Goal: Navigation & Orientation: Find specific page/section

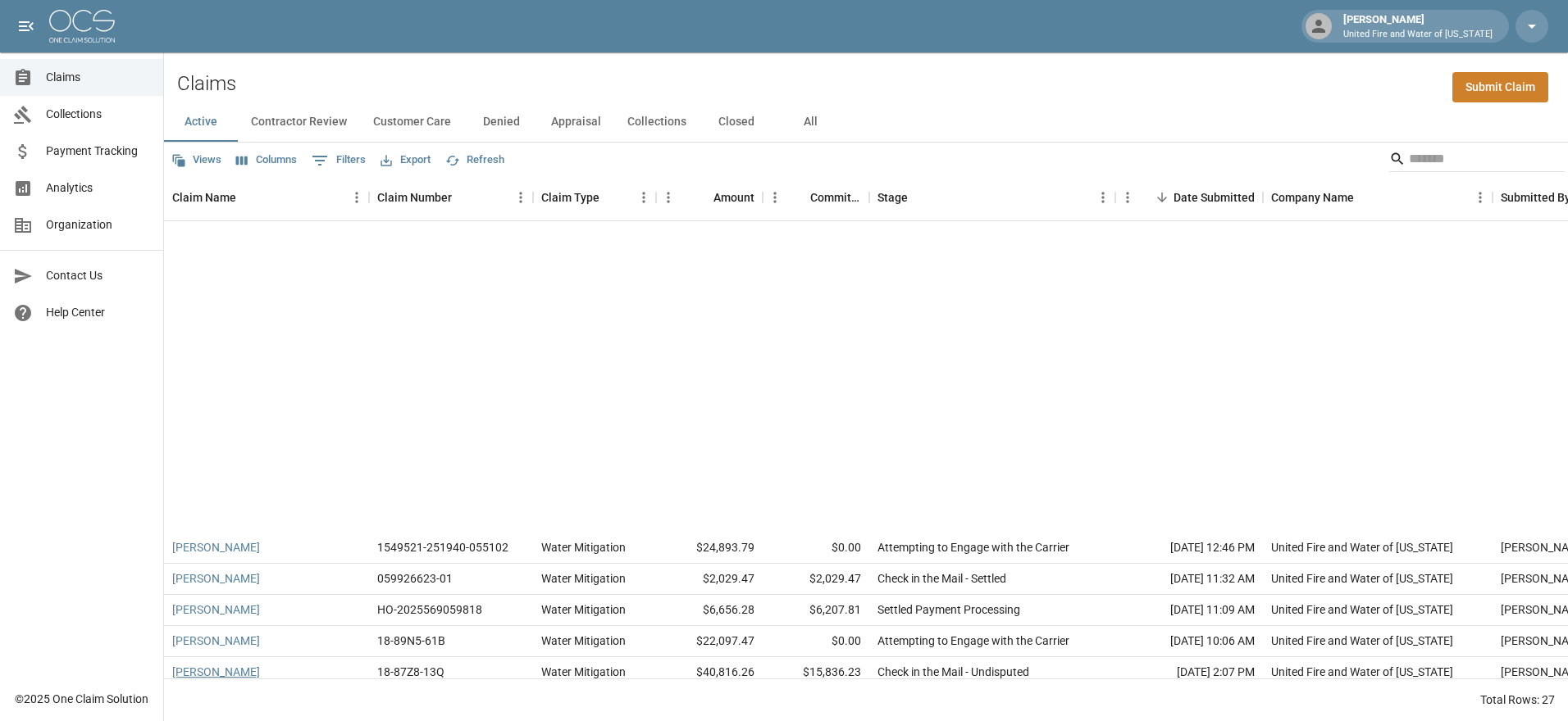
scroll to position [396, 0]
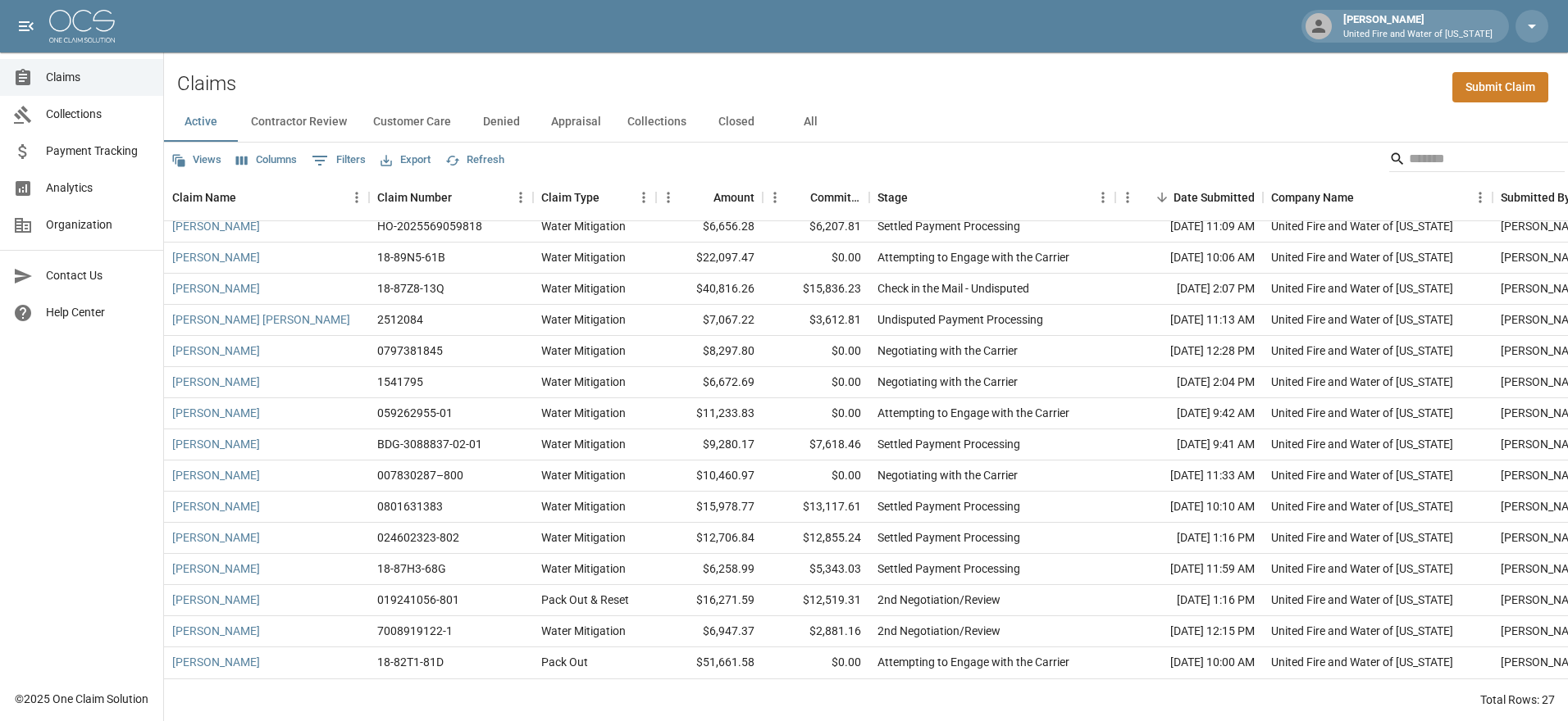
click at [304, 120] on button "Contractor Review" at bounding box center [298, 122] width 122 height 39
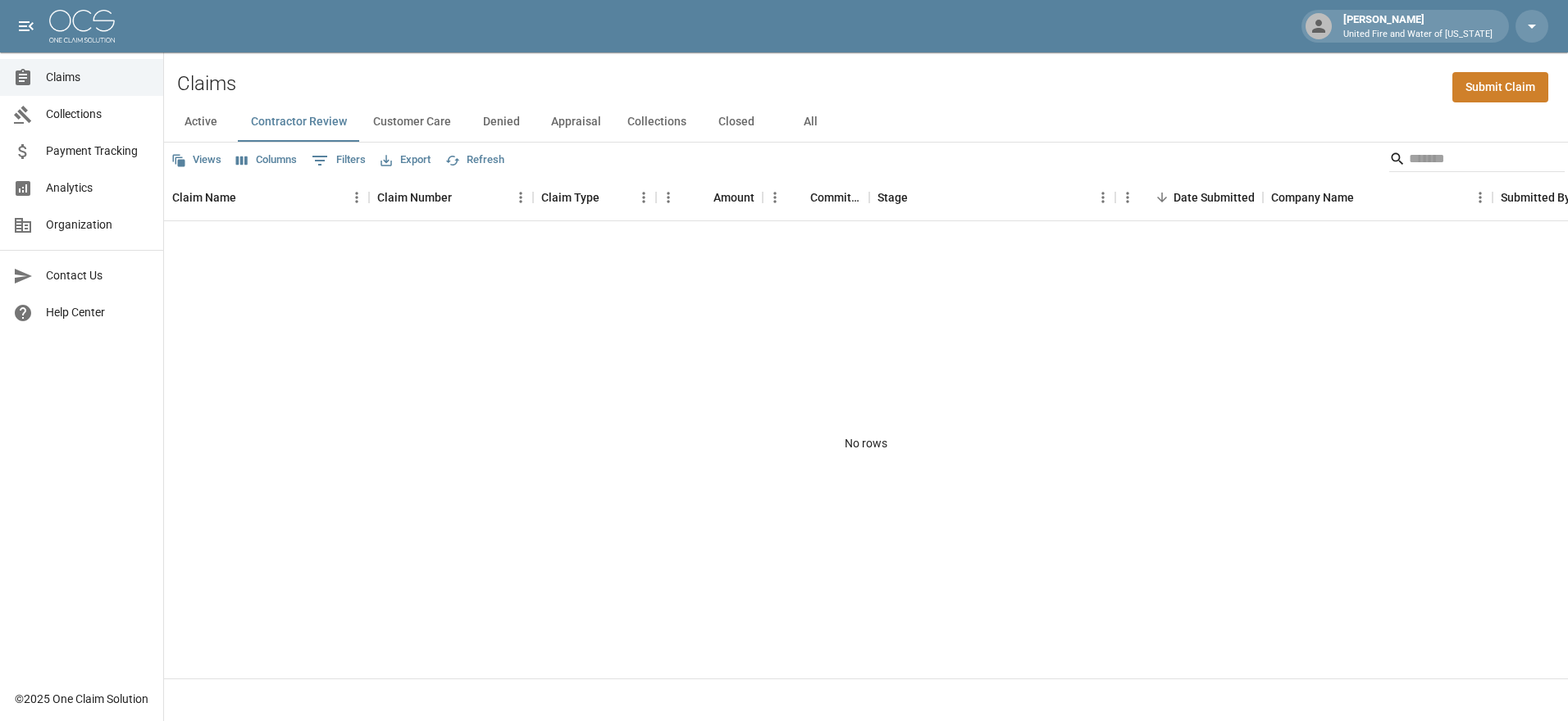
click at [430, 126] on button "Customer Care" at bounding box center [412, 122] width 104 height 39
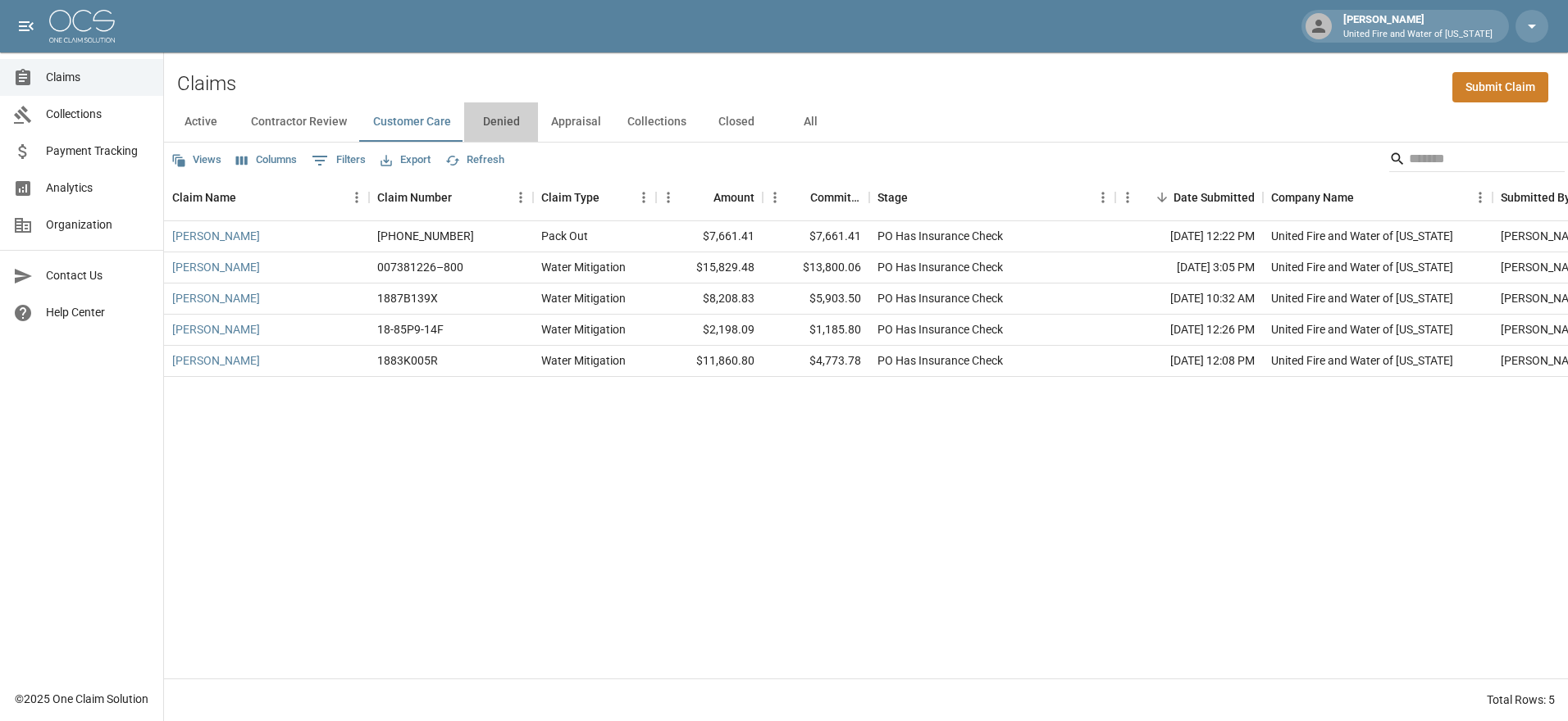
click at [512, 124] on button "Denied" at bounding box center [501, 122] width 73 height 39
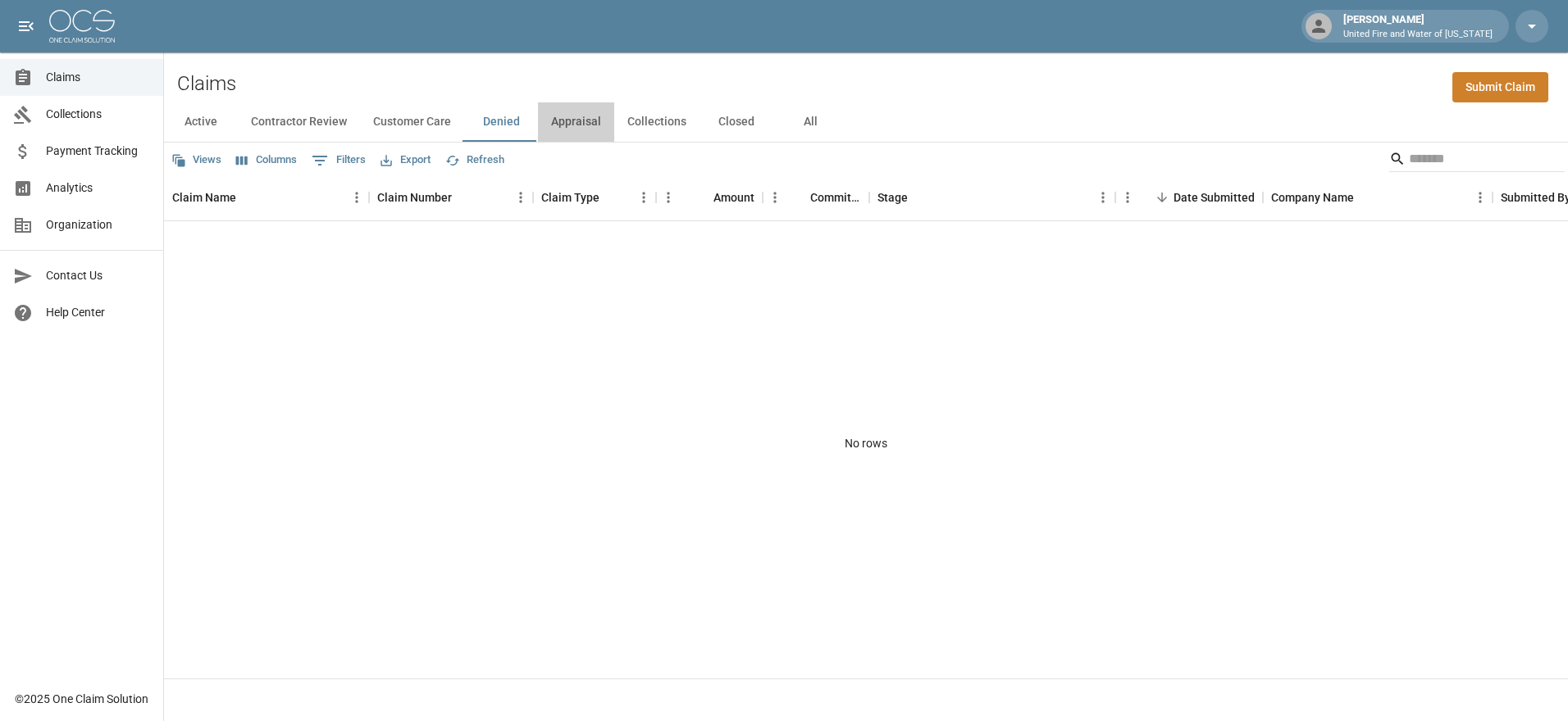
click at [583, 120] on button "Appraisal" at bounding box center [575, 122] width 76 height 39
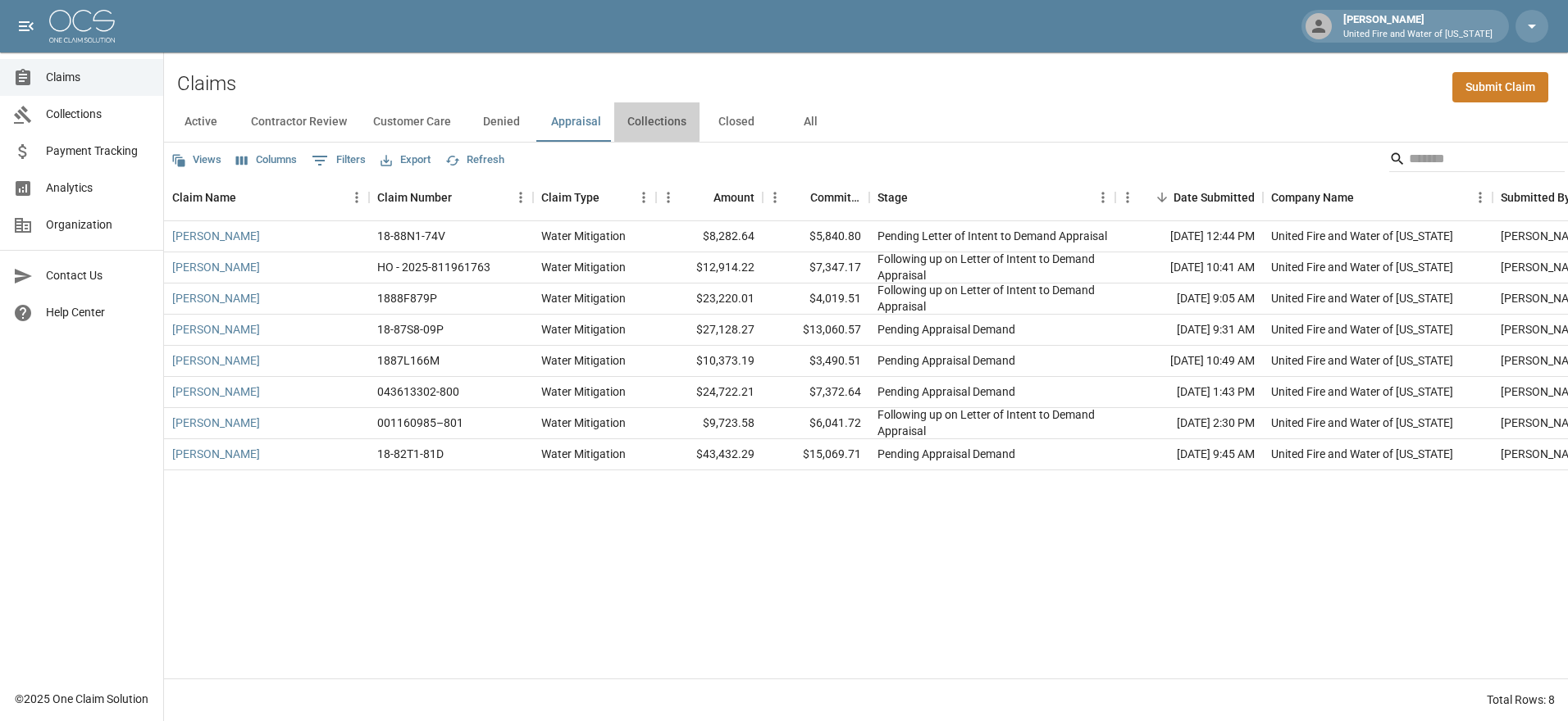
click at [644, 120] on button "Collections" at bounding box center [657, 122] width 85 height 39
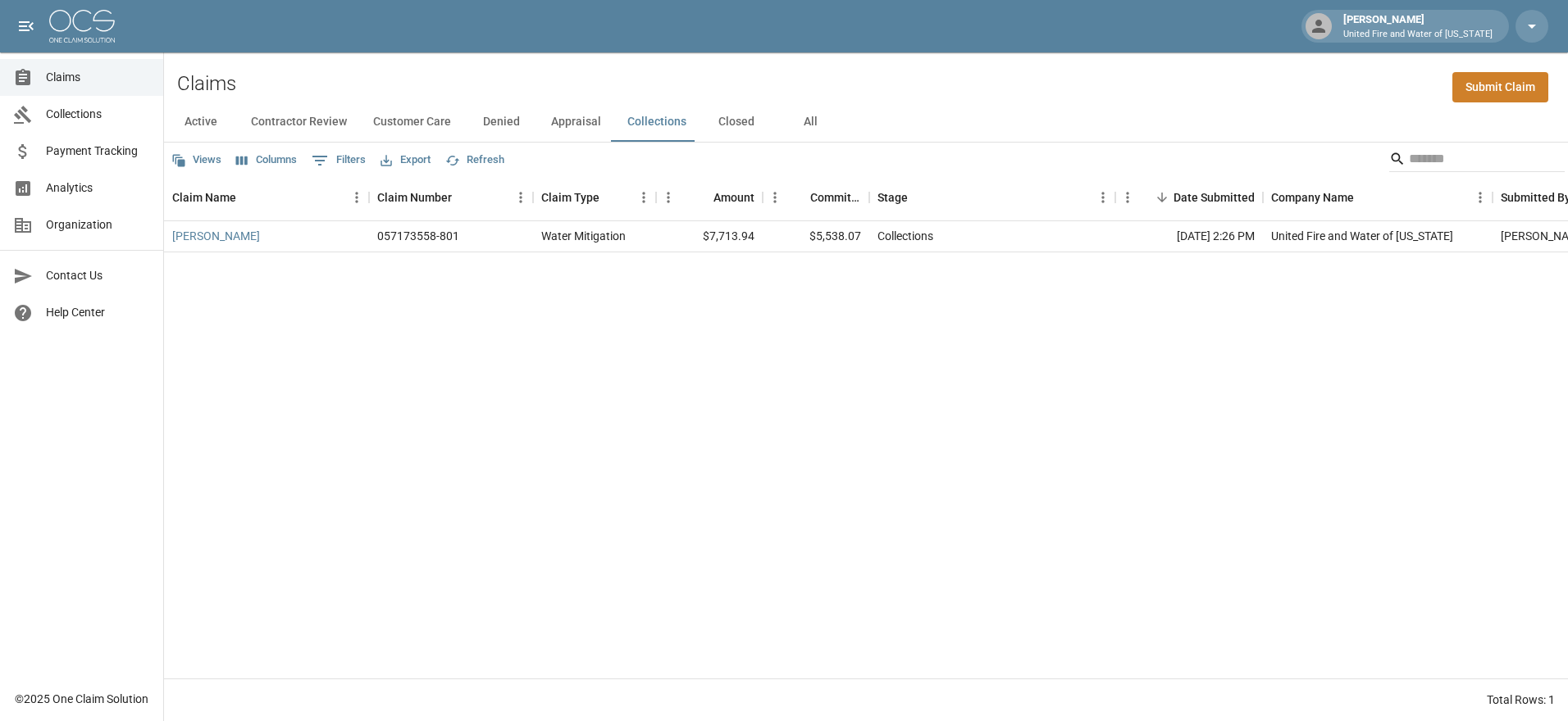
click at [726, 108] on button "Closed" at bounding box center [736, 122] width 73 height 39
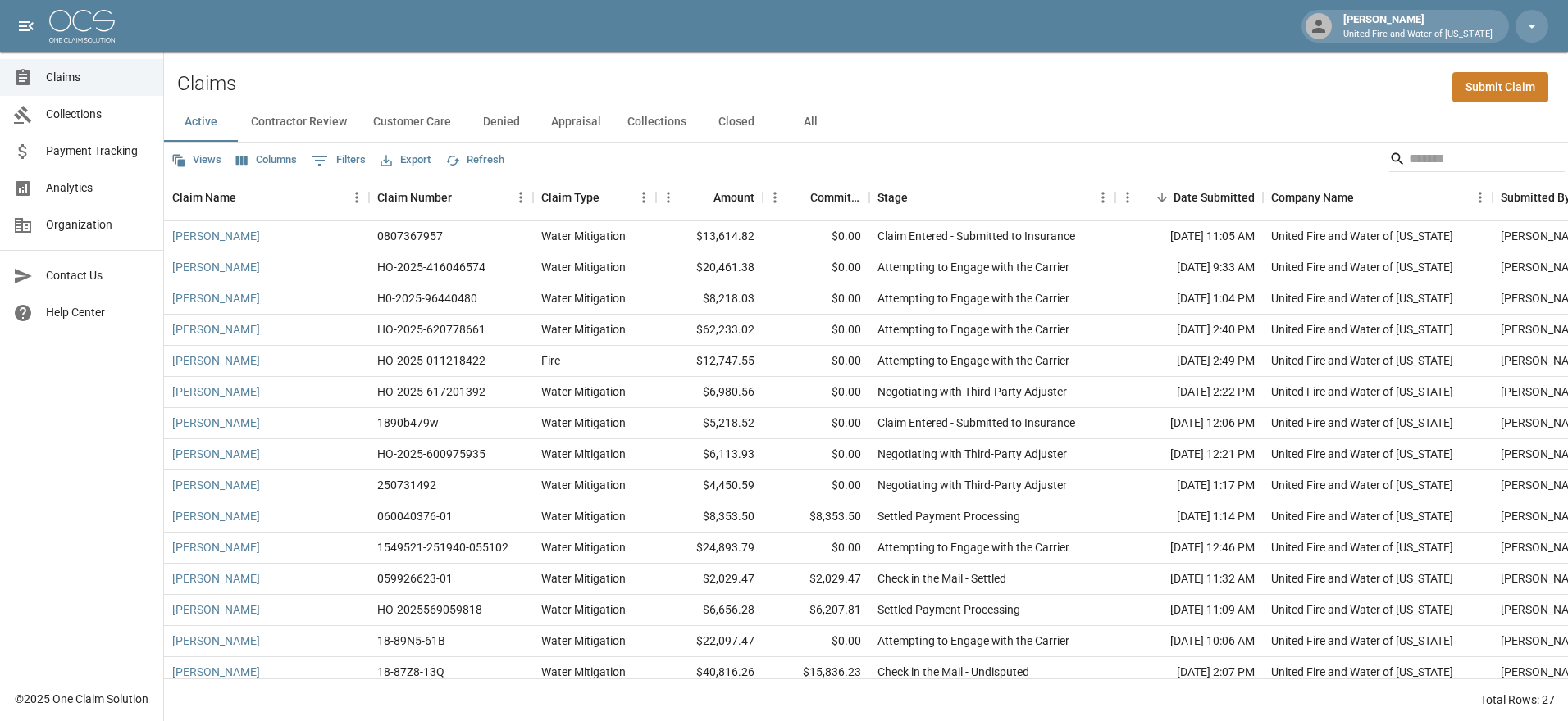
click at [665, 127] on button "Collections" at bounding box center [657, 122] width 85 height 39
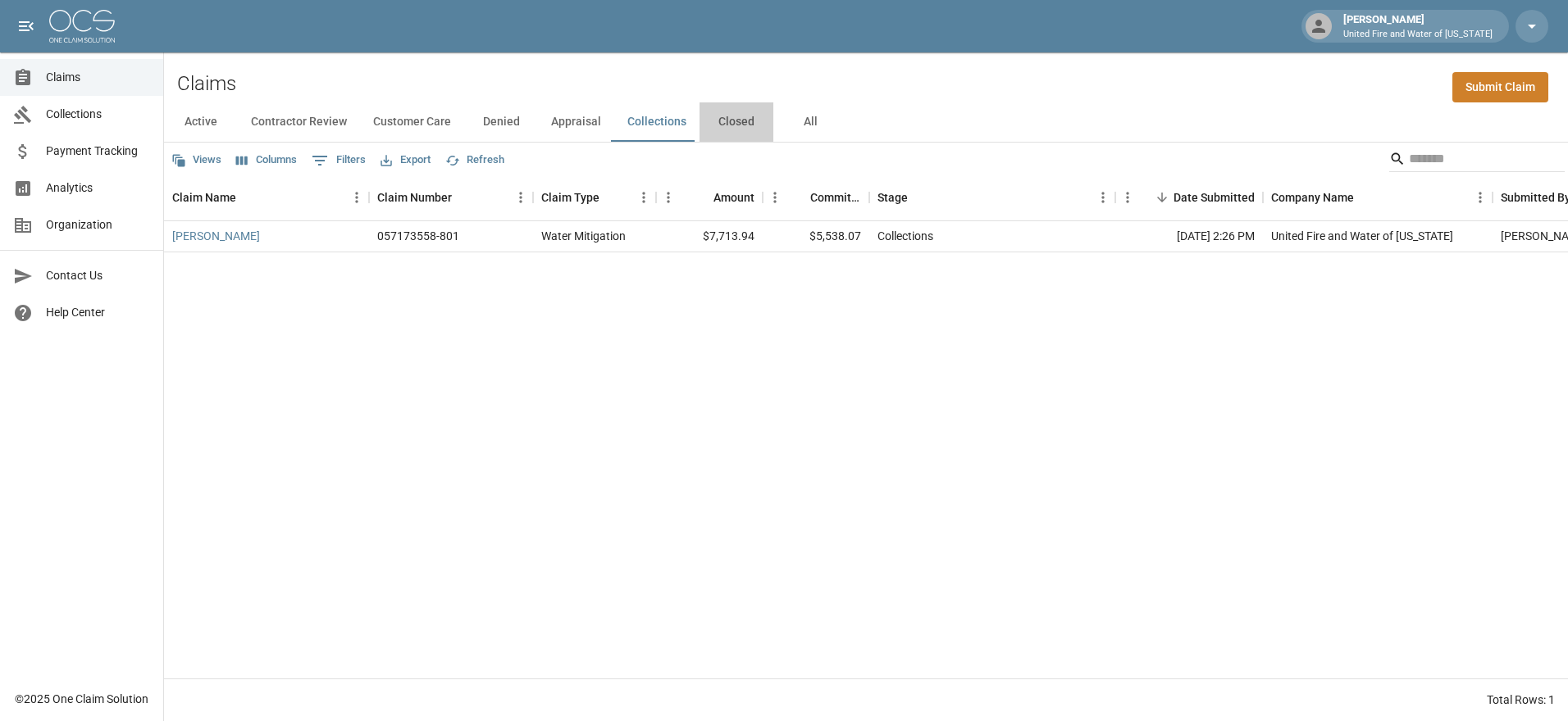
click at [729, 120] on button "Closed" at bounding box center [736, 122] width 73 height 39
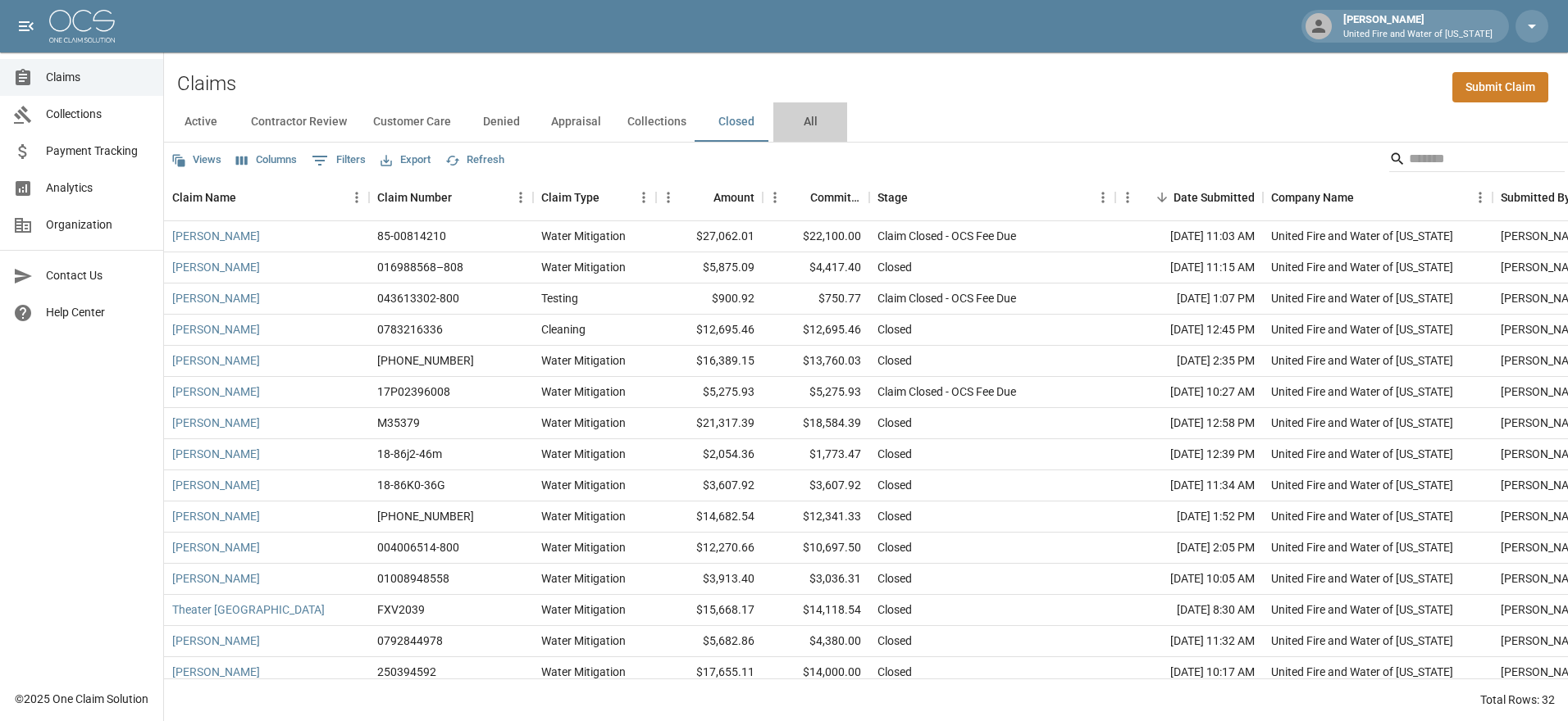
click at [807, 119] on button "All" at bounding box center [810, 122] width 73 height 39
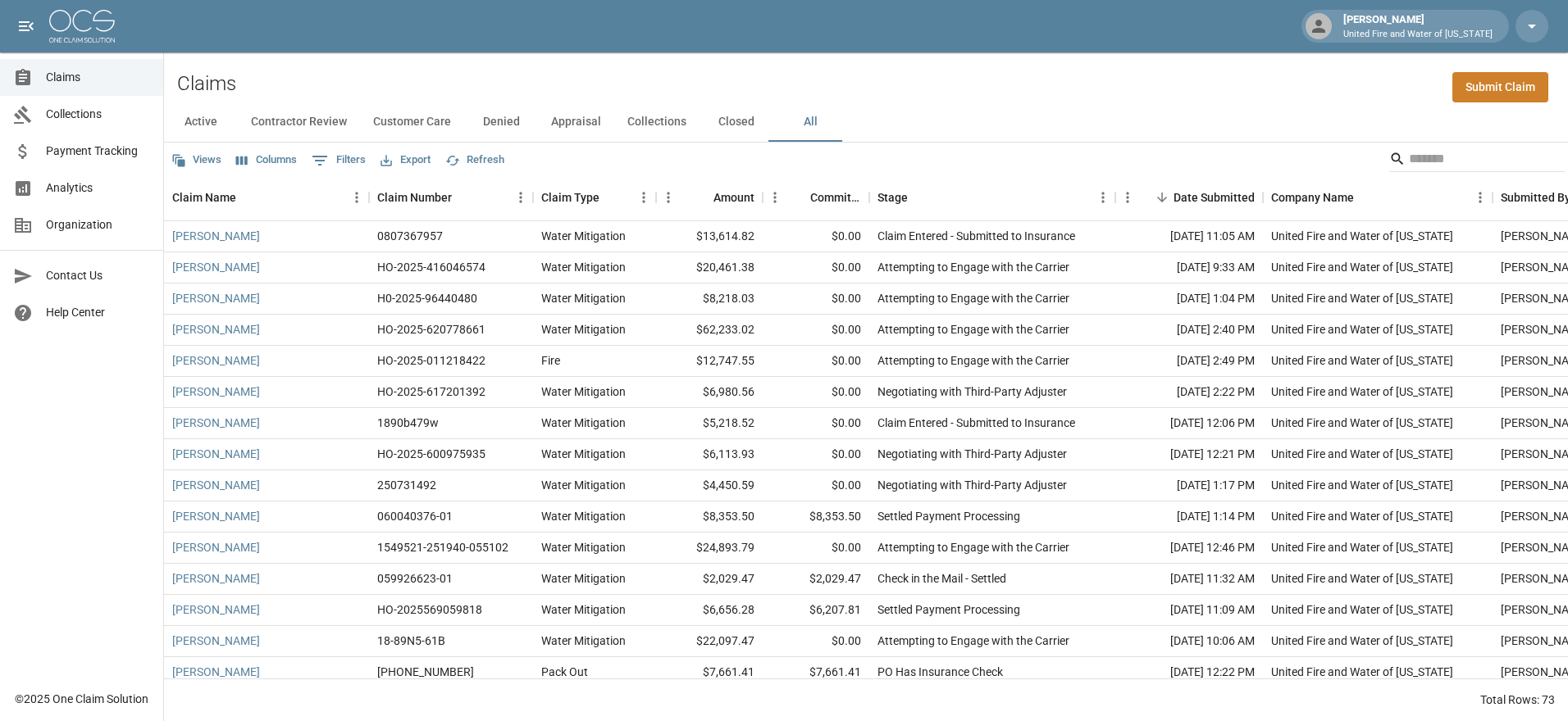
click at [200, 129] on button "Active" at bounding box center [201, 122] width 73 height 39
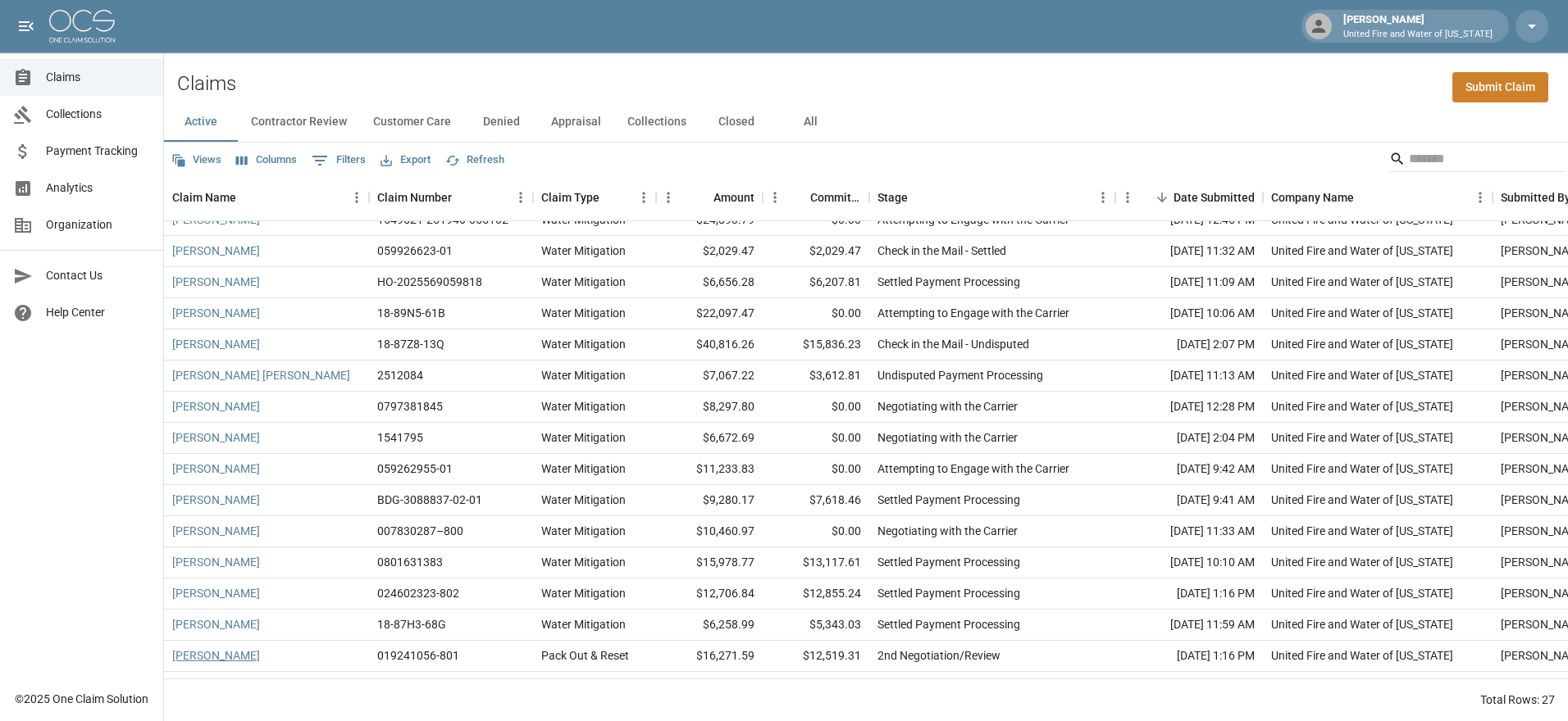
scroll to position [396, 0]
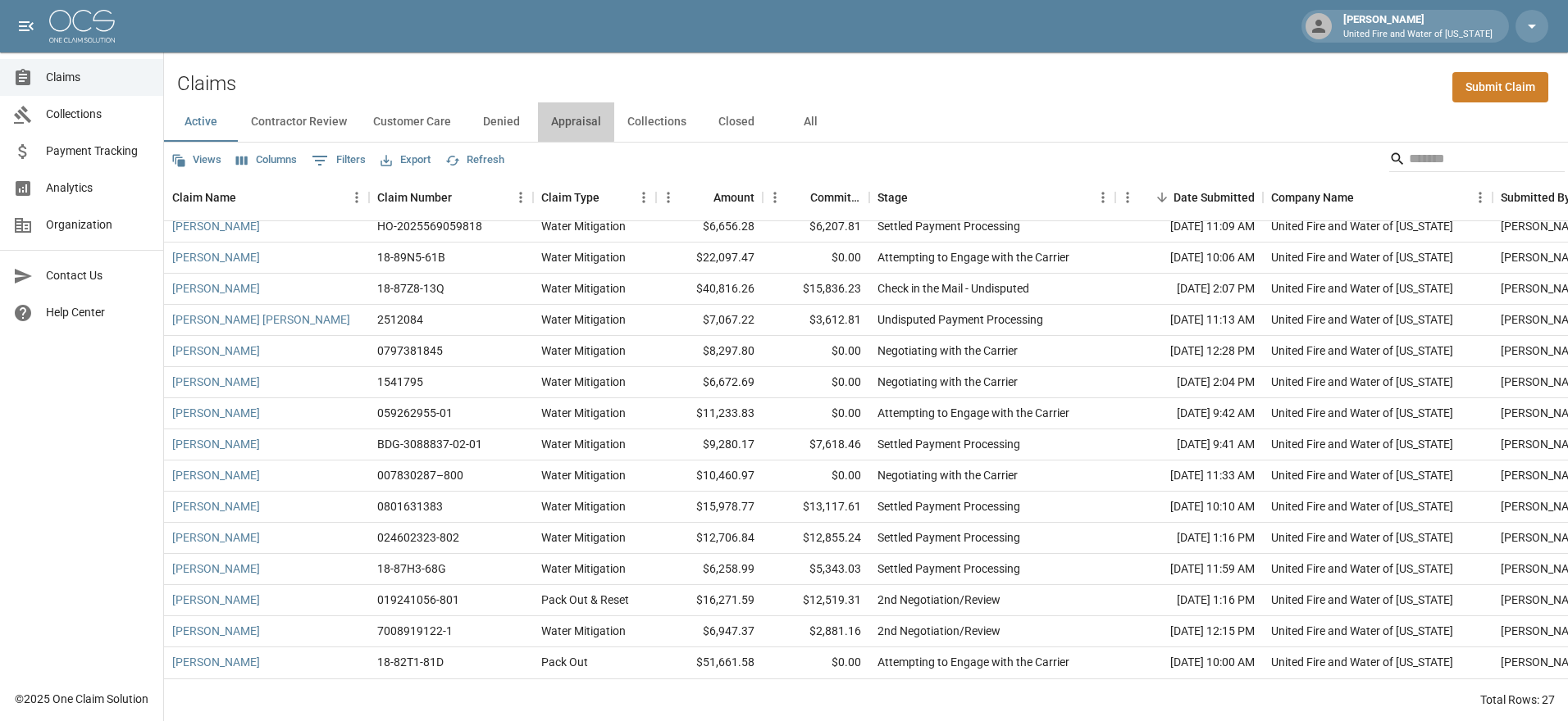
click at [548, 118] on button "Appraisal" at bounding box center [575, 122] width 76 height 39
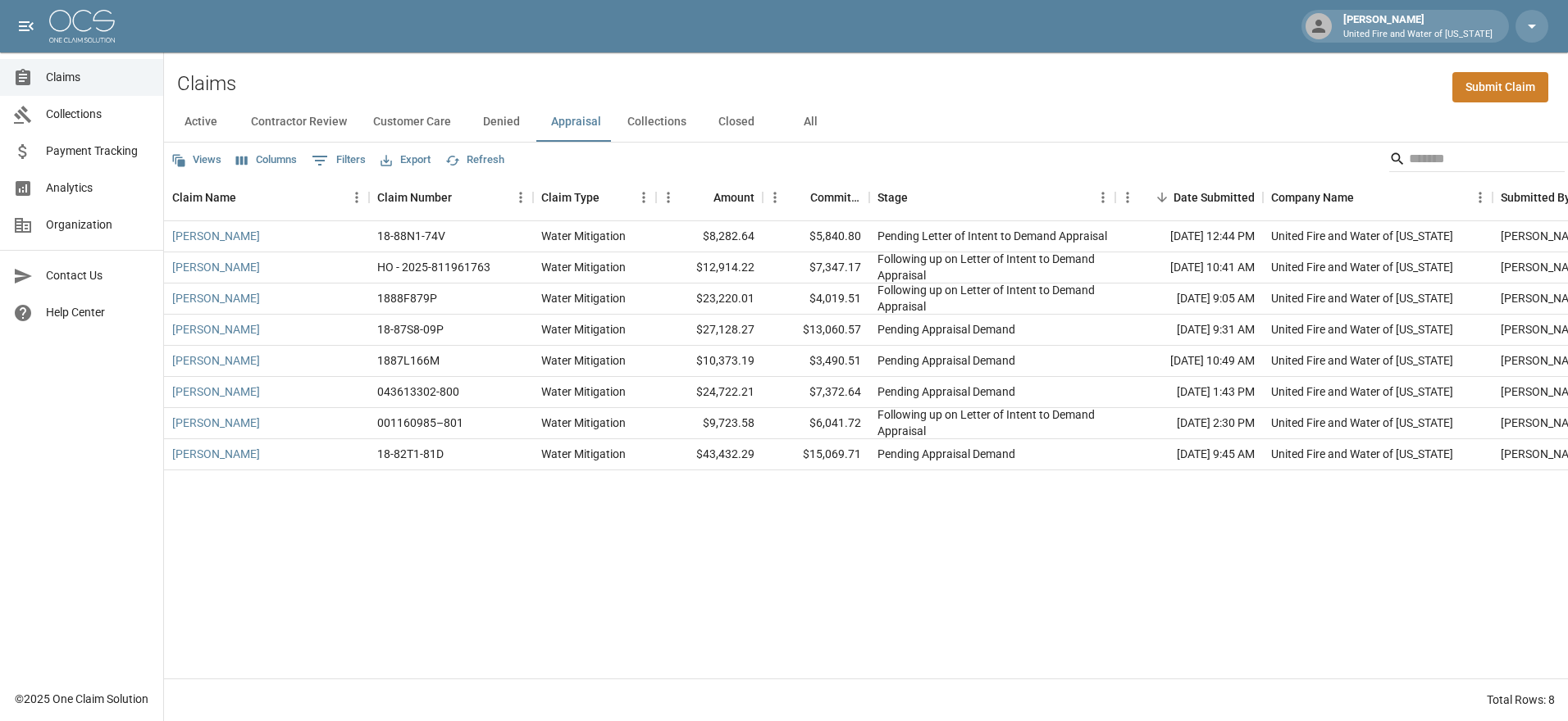
click at [435, 120] on button "Customer Care" at bounding box center [412, 122] width 104 height 39
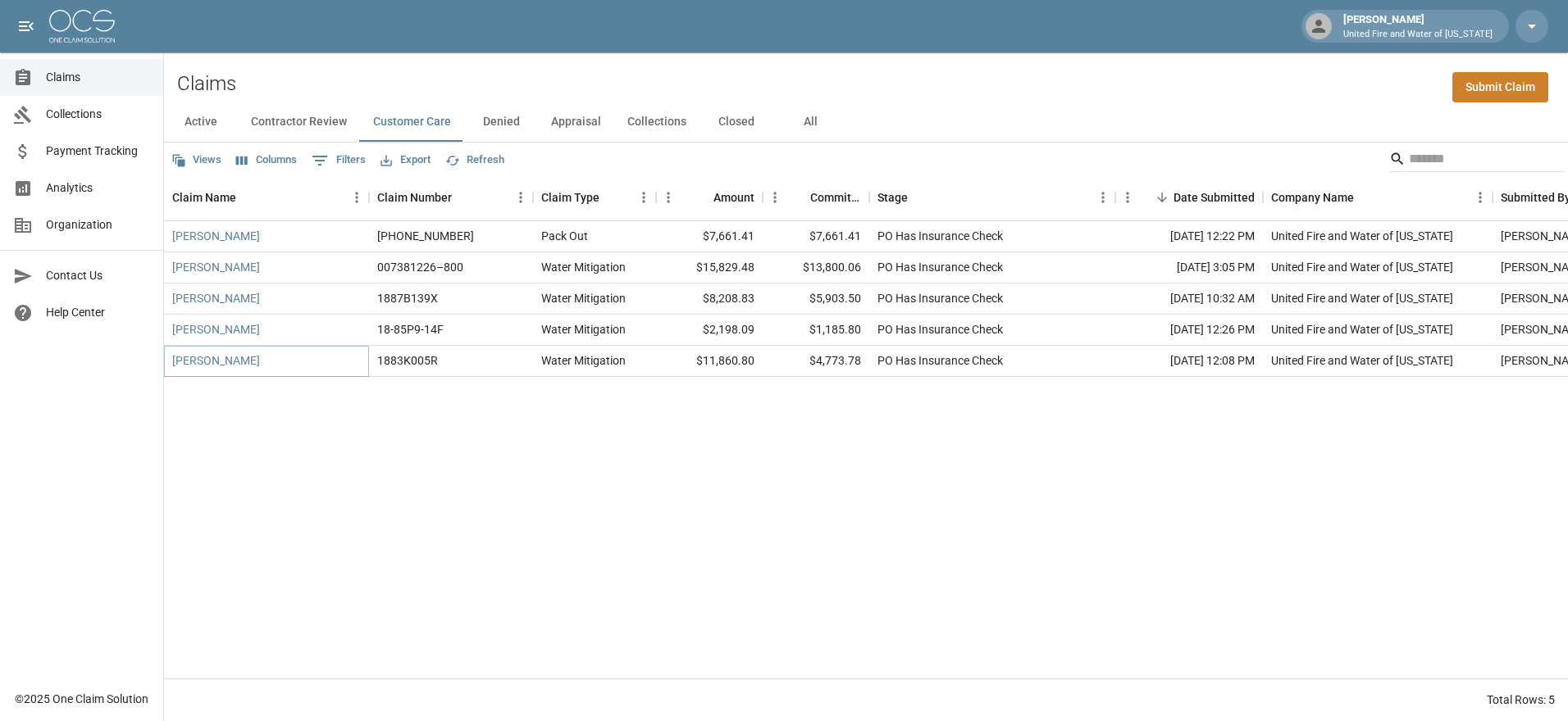
click at [211, 360] on link "[PERSON_NAME]" at bounding box center [215, 360] width 88 height 16
